Goal: Information Seeking & Learning: Learn about a topic

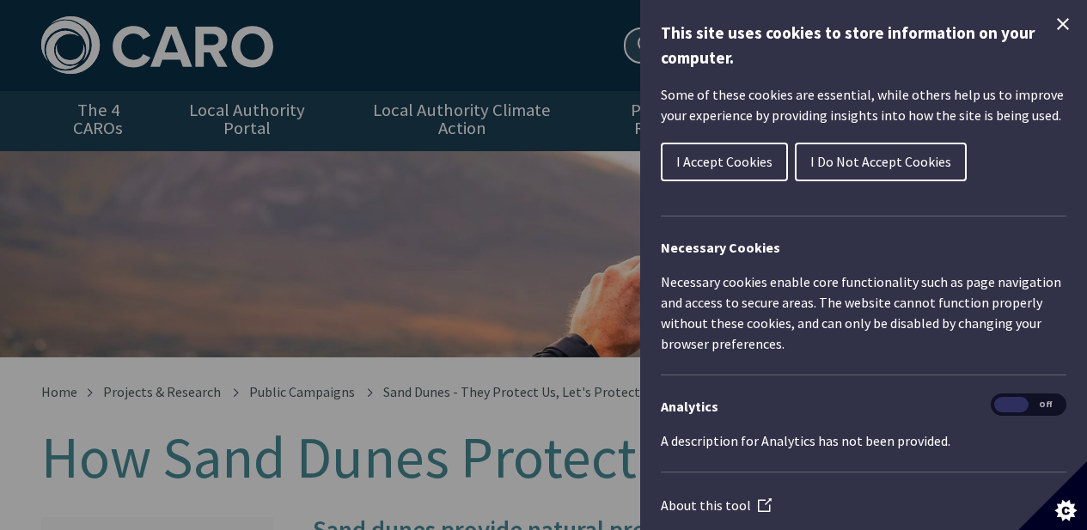
scroll to position [384, 0]
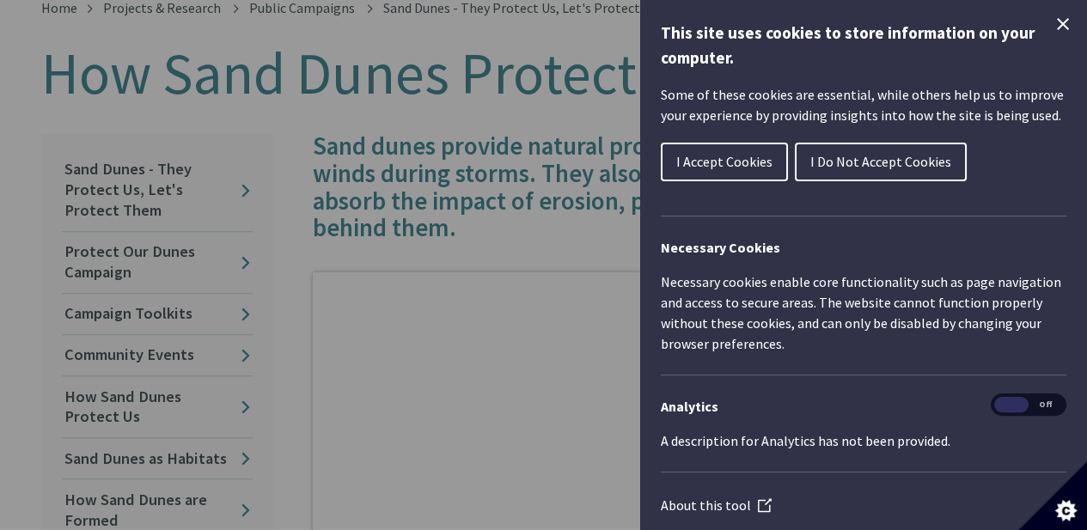
click at [748, 174] on button "I Accept Cookies" at bounding box center [724, 162] width 127 height 39
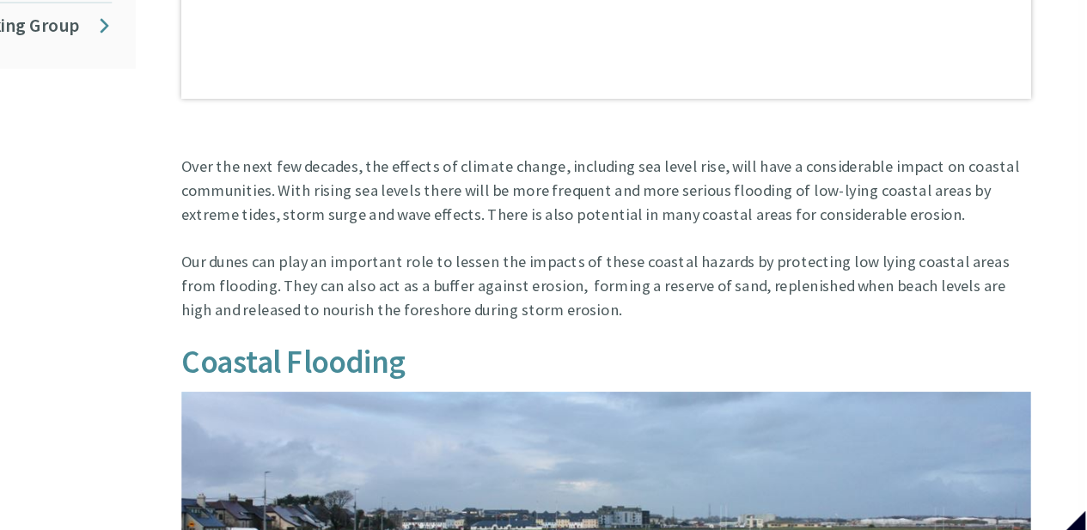
scroll to position [1006, 7]
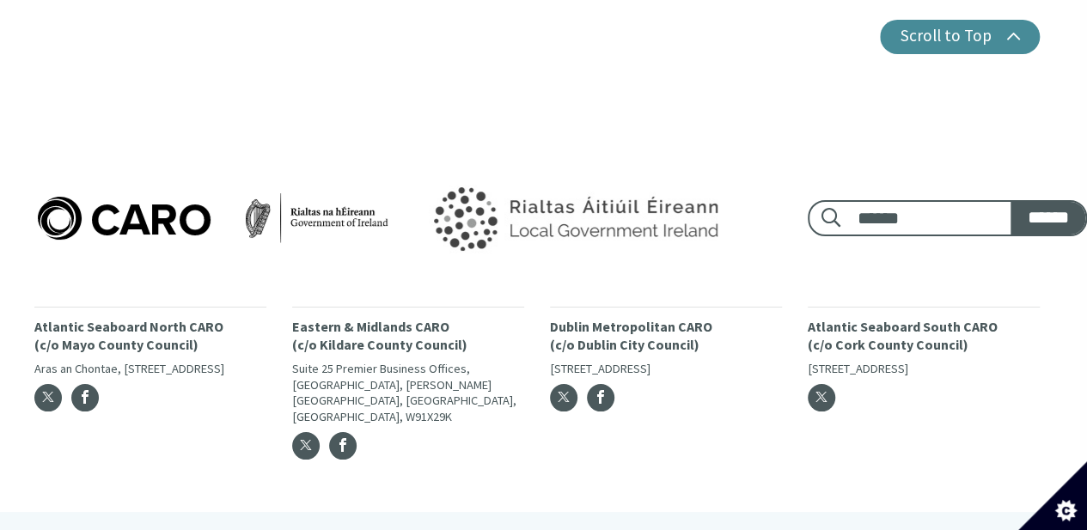
scroll to position [3053, 0]
